Goal: Transaction & Acquisition: Purchase product/service

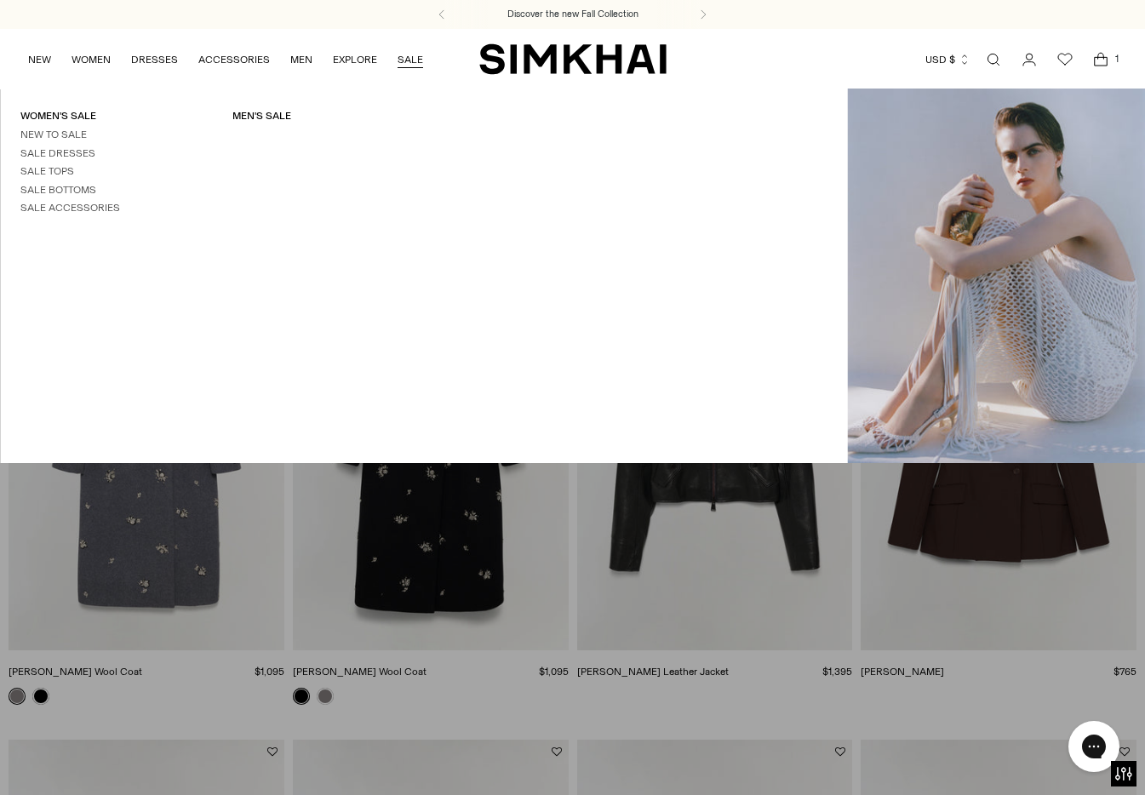
click at [409, 53] on link "SALE" at bounding box center [411, 59] width 26 height 37
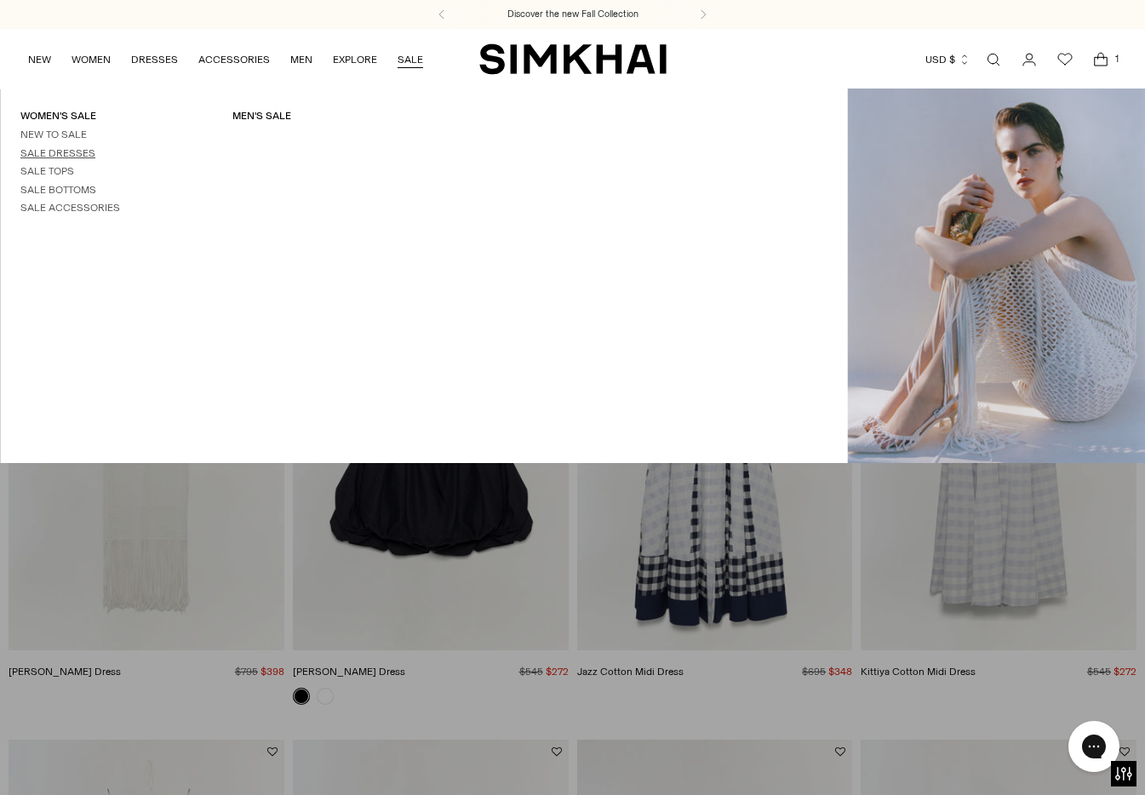
click at [72, 153] on link "Sale Dresses" at bounding box center [57, 153] width 75 height 12
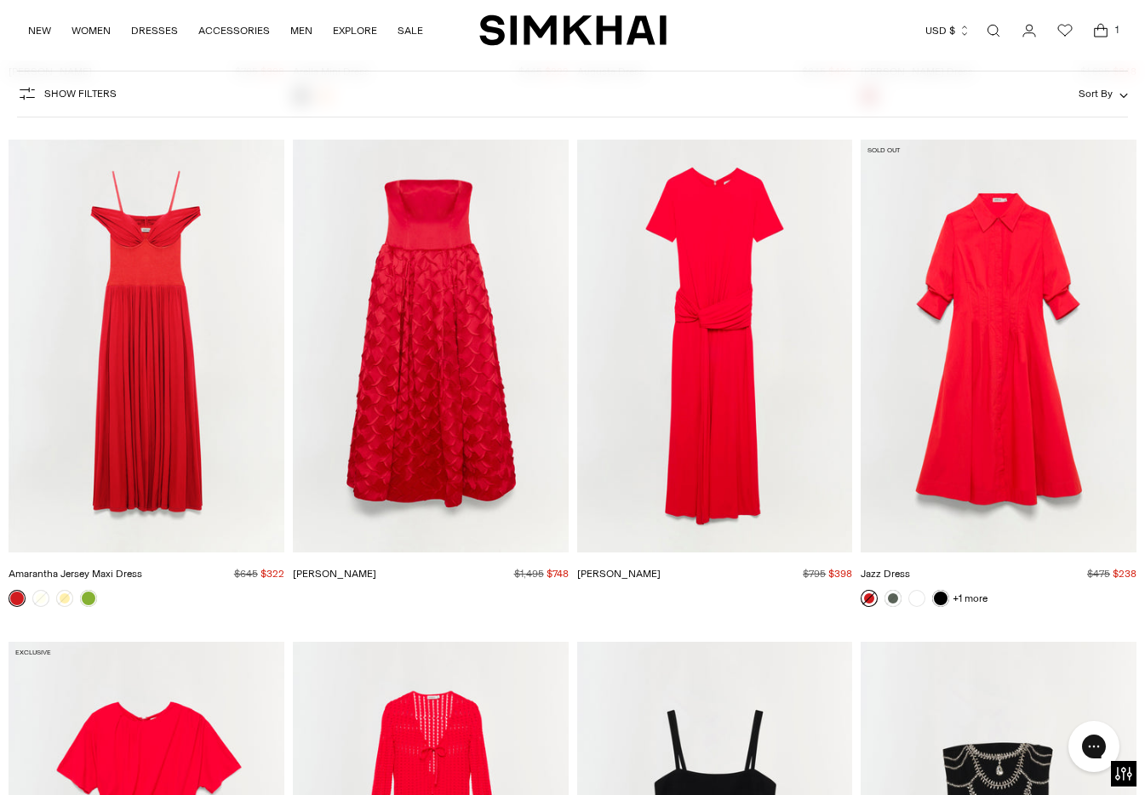
scroll to position [4122, 0]
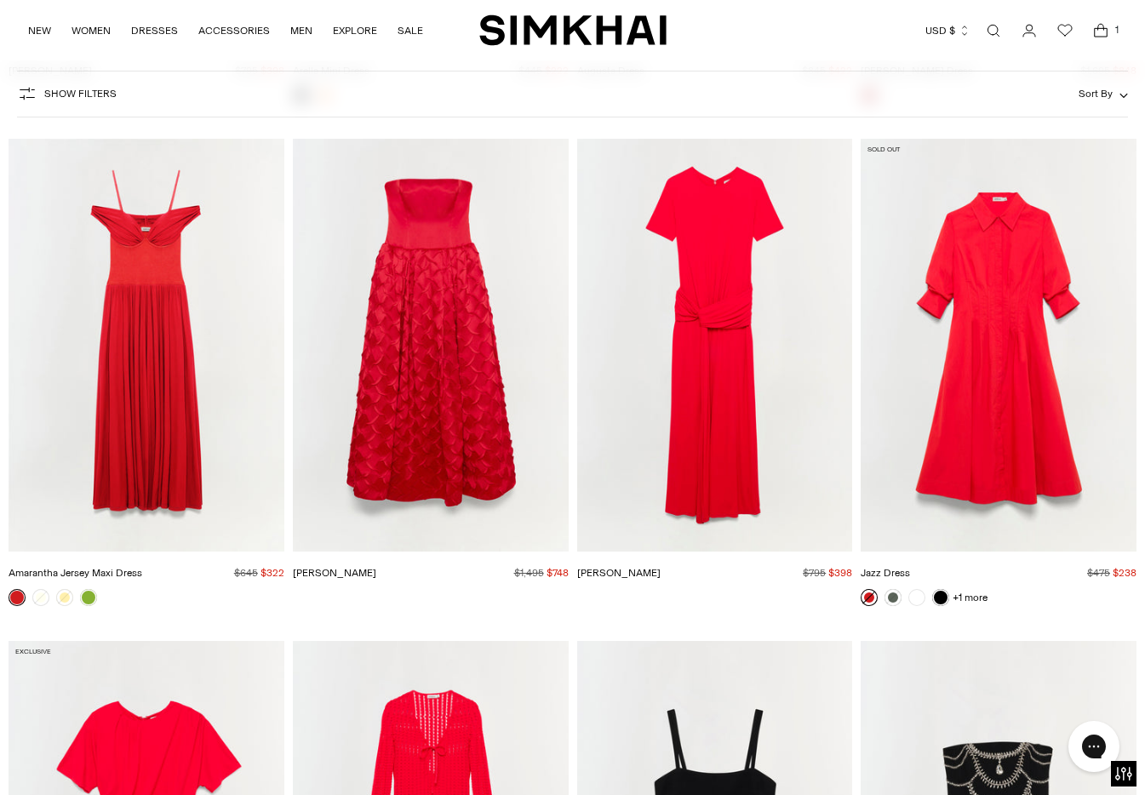
click at [0, 0] on img "Jazz Dress" at bounding box center [0, 0] width 0 height 0
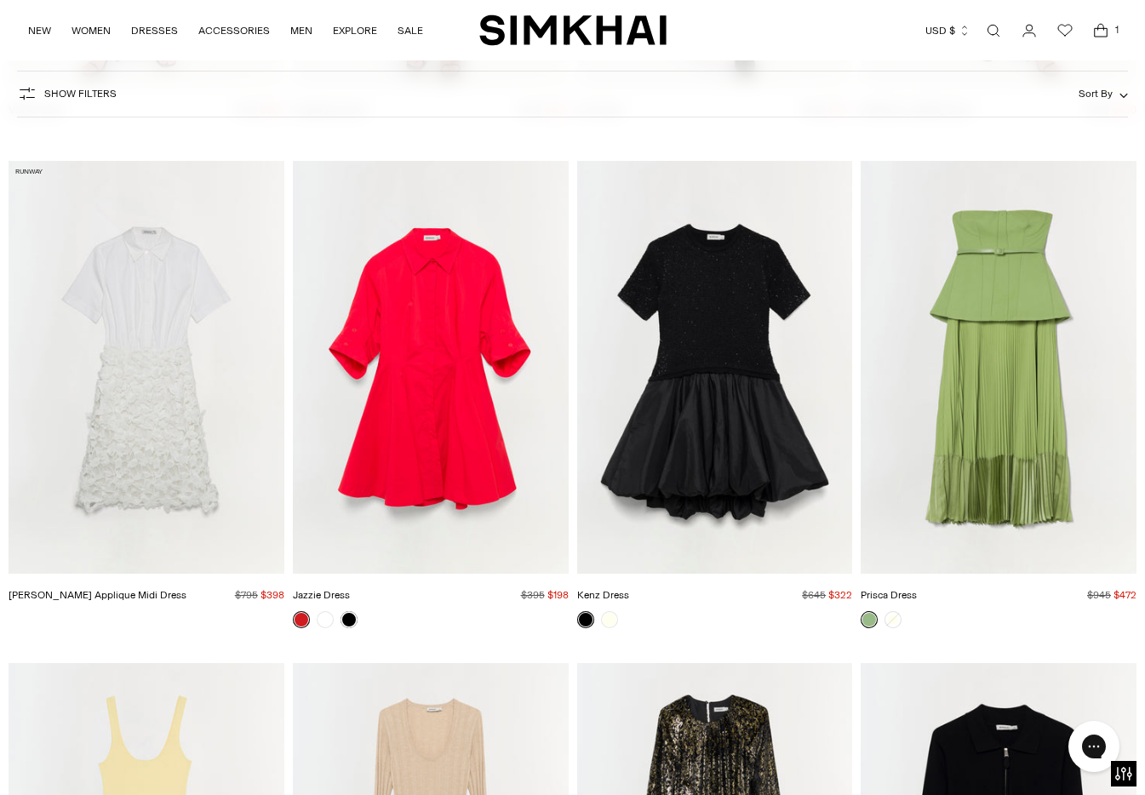
scroll to position [11056, 0]
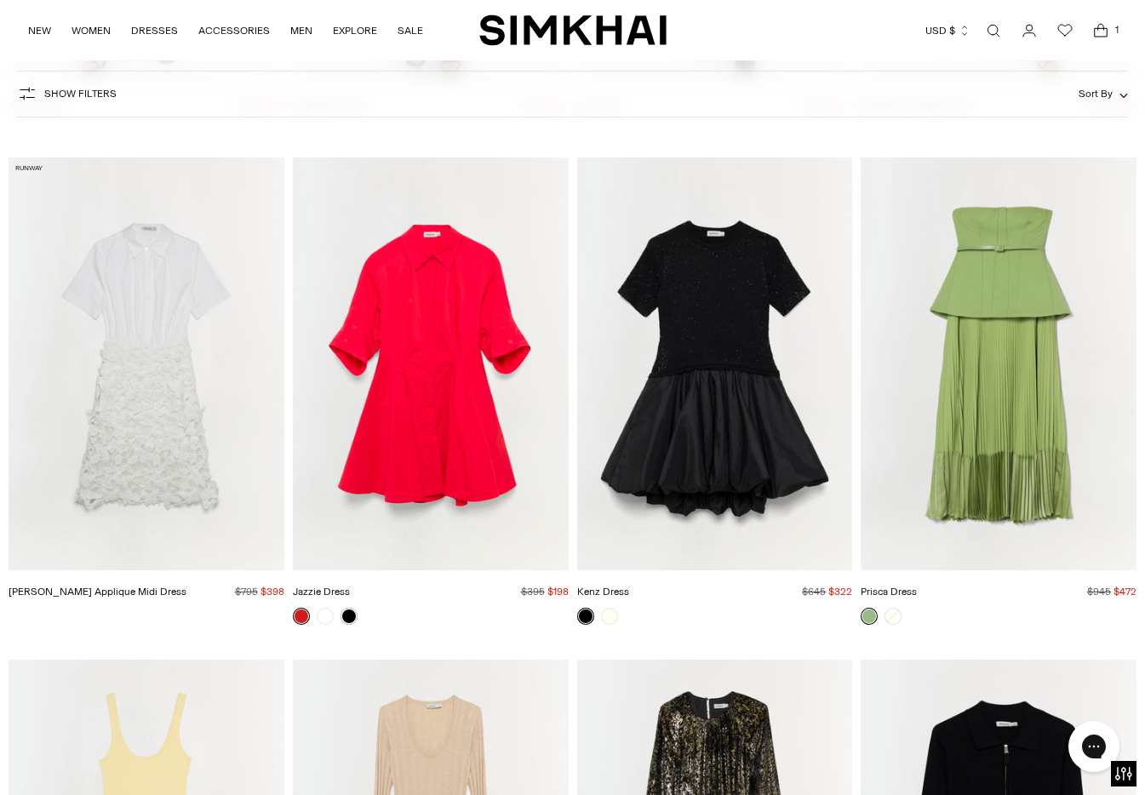
click at [0, 0] on img "Jazzie Dress" at bounding box center [0, 0] width 0 height 0
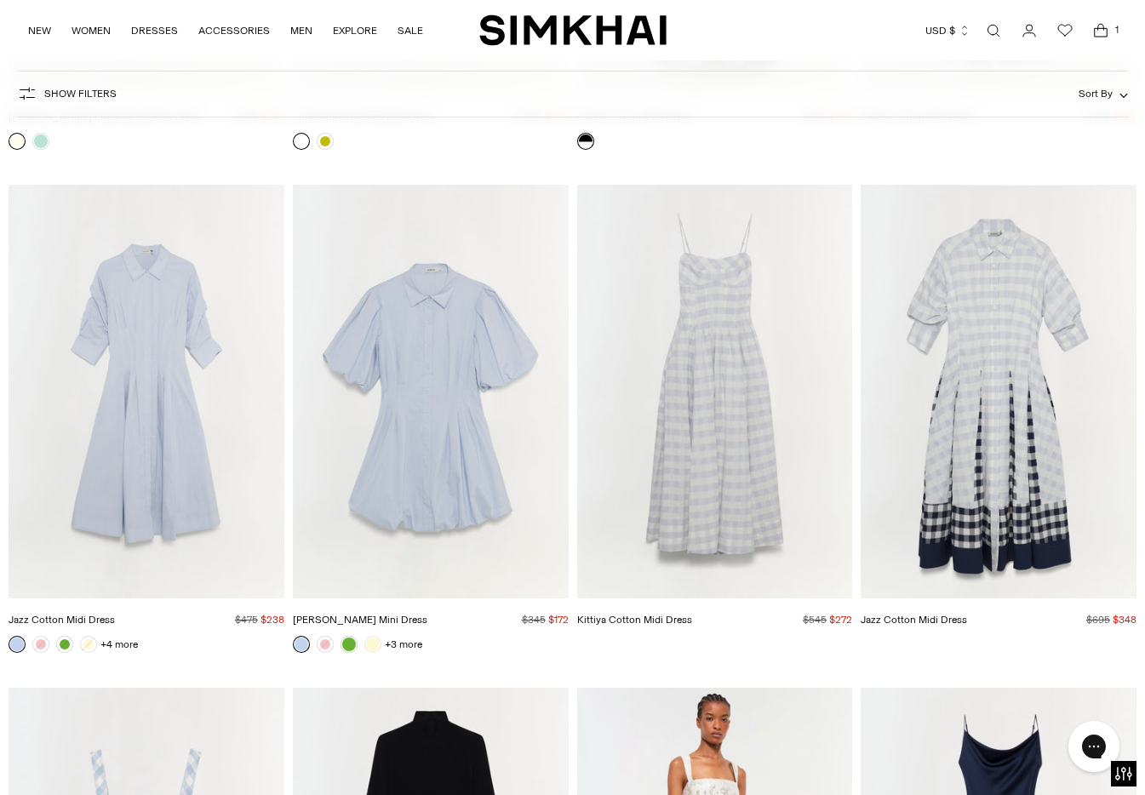
scroll to position [15562, 0]
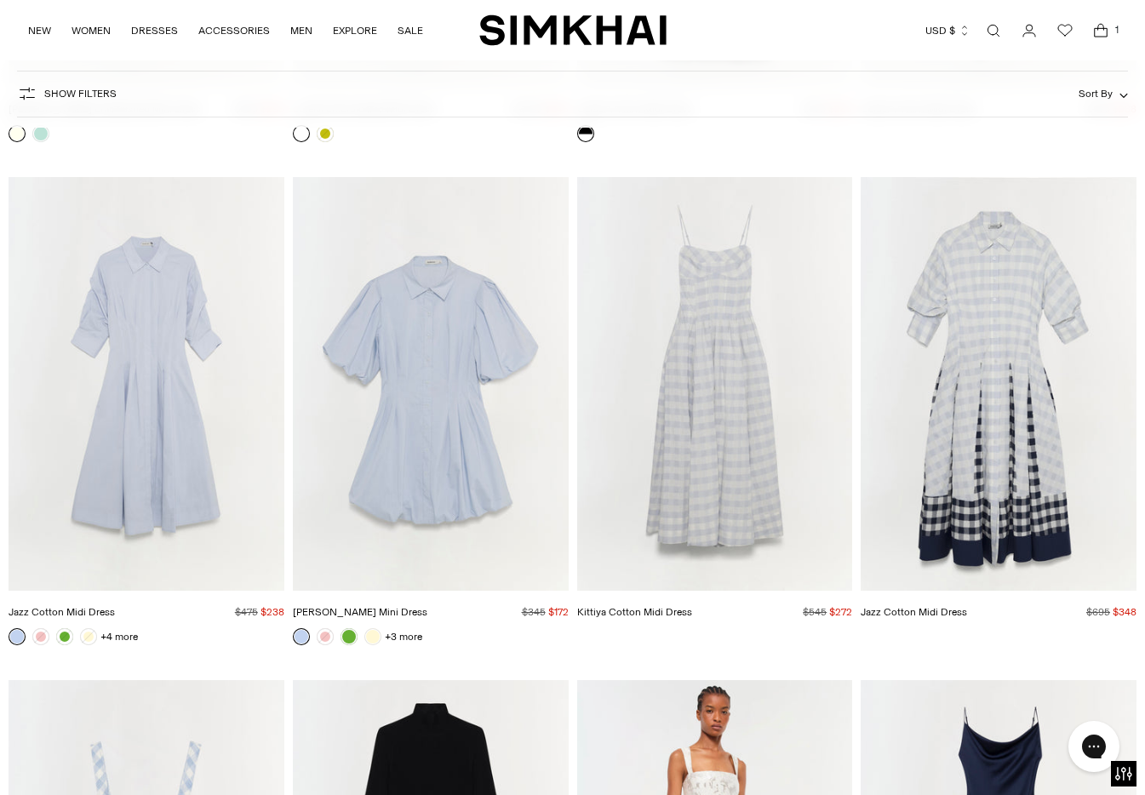
click at [0, 0] on img "Jazz Cotton Midi Dress" at bounding box center [0, 0] width 0 height 0
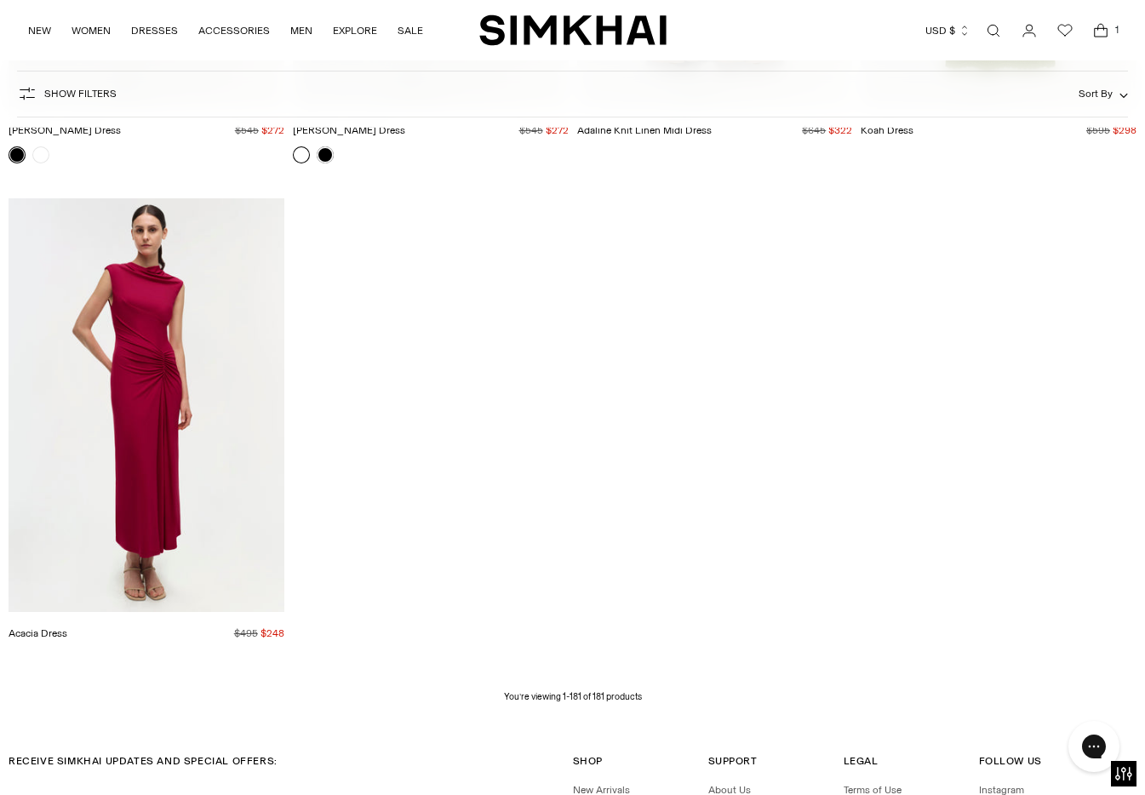
scroll to position [22514, 0]
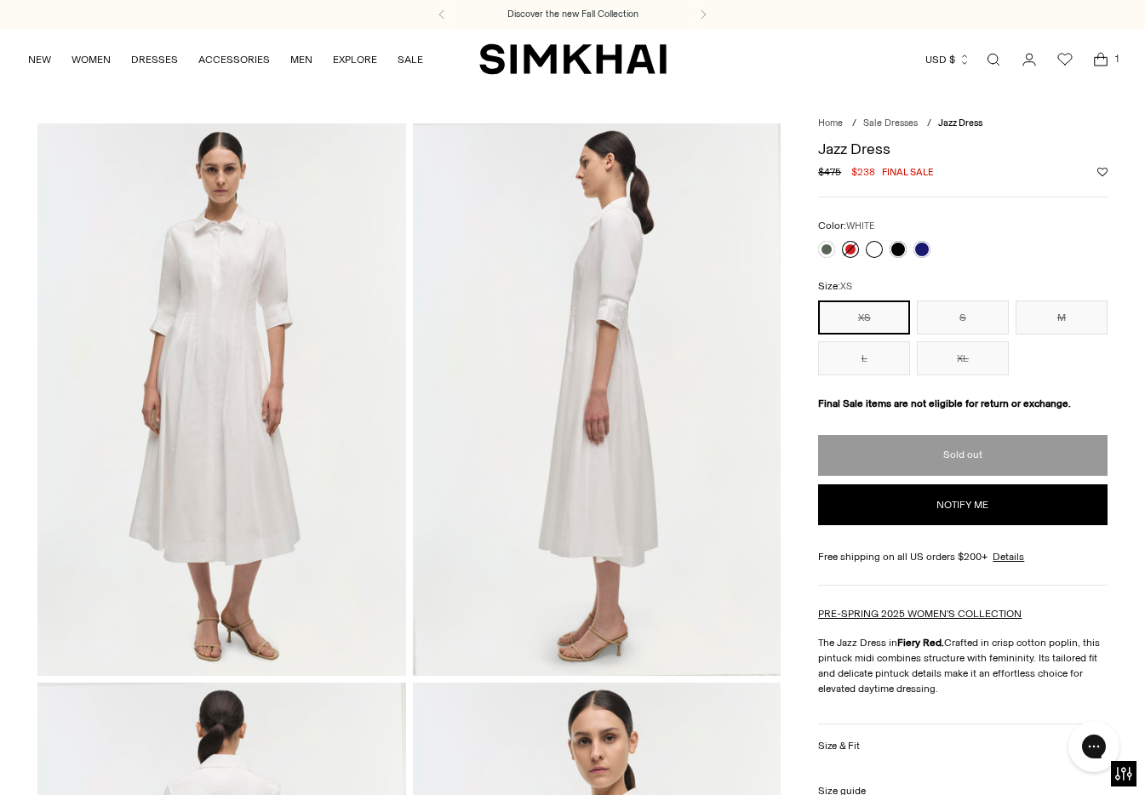
click at [871, 251] on link at bounding box center [874, 249] width 17 height 17
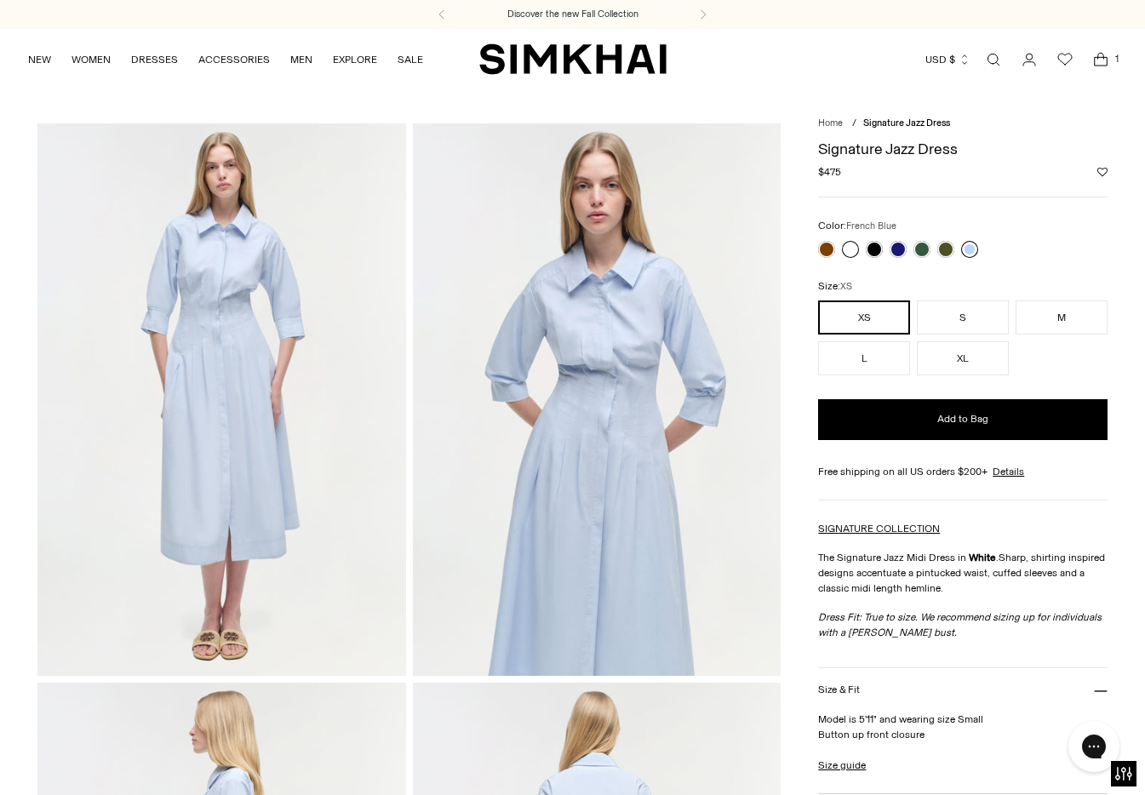
click at [972, 250] on link at bounding box center [969, 249] width 17 height 17
